Goal: Navigation & Orientation: Find specific page/section

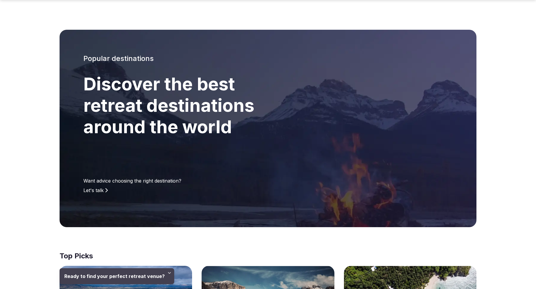
scroll to position [273, 0]
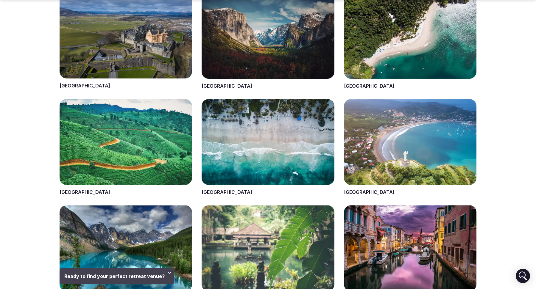
click at [213, 193] on span at bounding box center [267, 147] width 132 height 97
